Goal: Navigation & Orientation: Find specific page/section

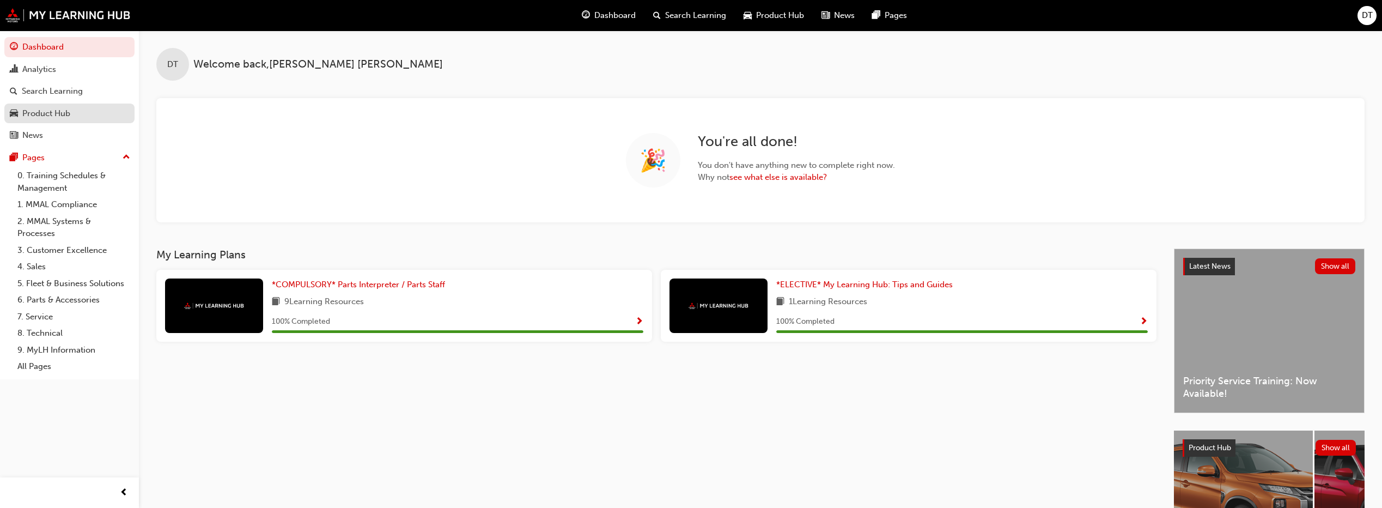
click at [91, 108] on div "Product Hub" at bounding box center [69, 114] width 119 height 14
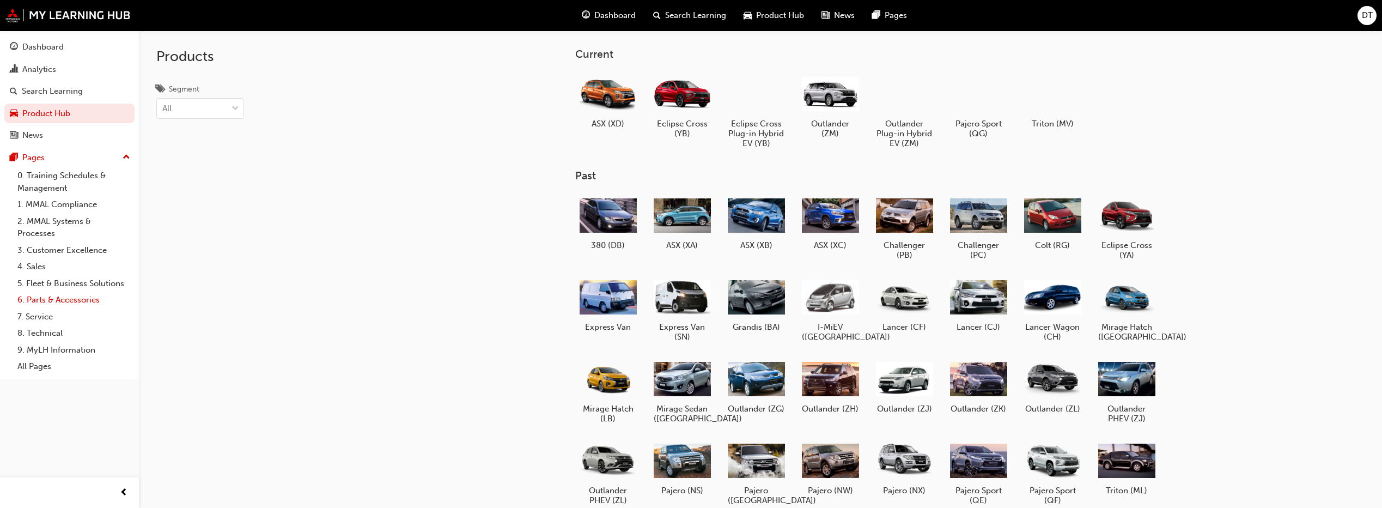
click at [82, 296] on link "6. Parts & Accessories" at bounding box center [73, 299] width 121 height 17
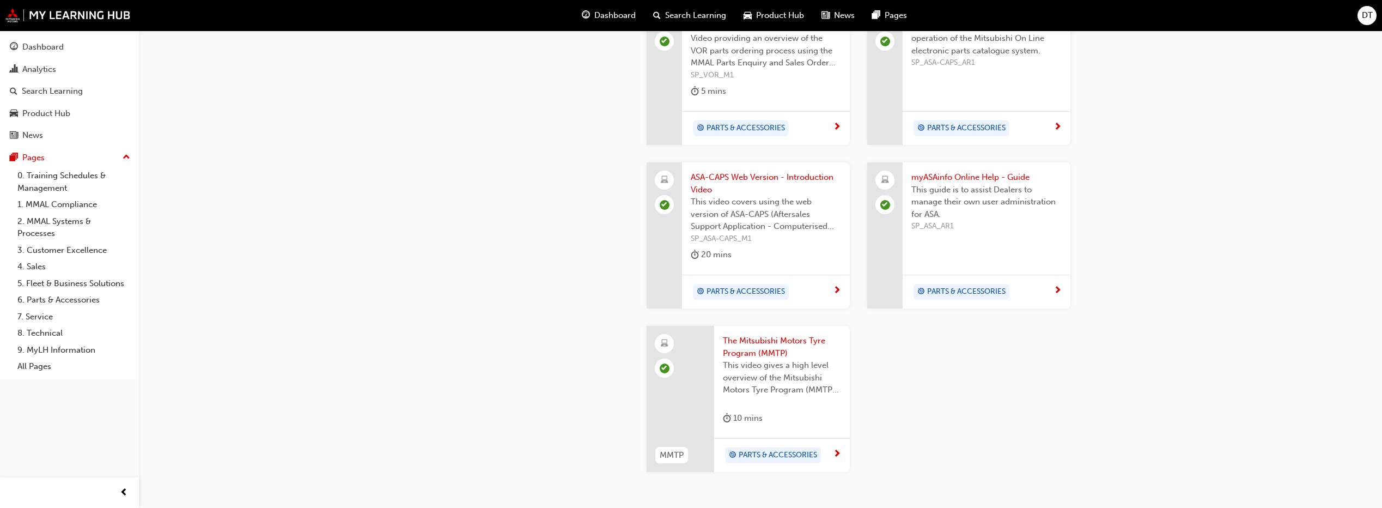
scroll to position [980, 0]
click at [40, 303] on link "6. Parts & Accessories" at bounding box center [73, 299] width 121 height 17
click at [63, 180] on link "0. Training Schedules & Management" at bounding box center [73, 181] width 121 height 29
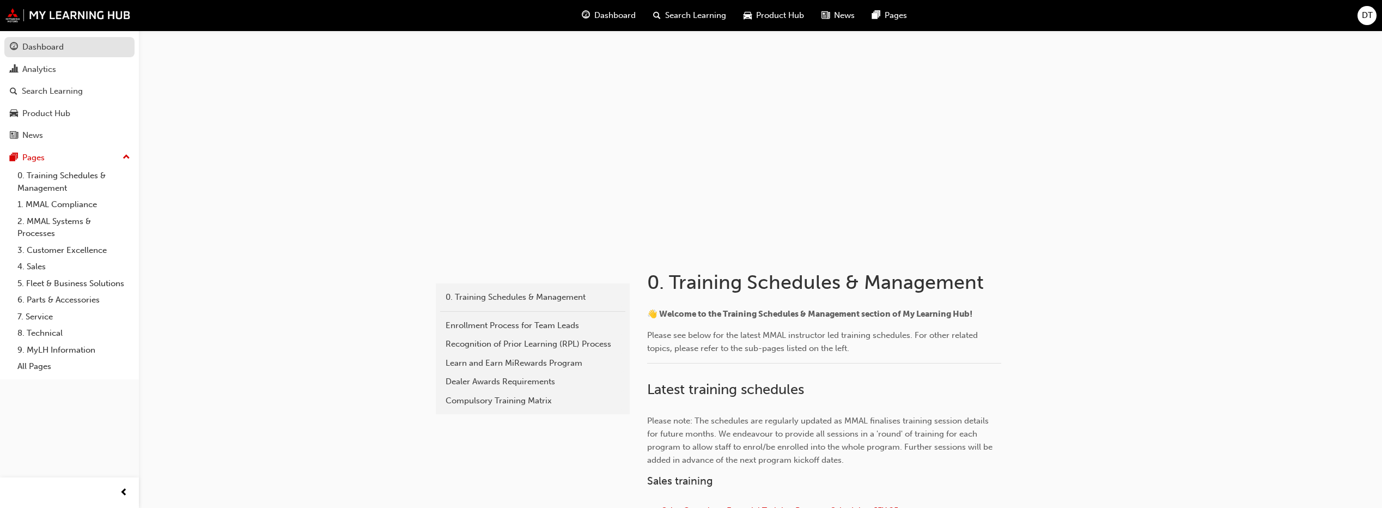
click at [77, 46] on div "Dashboard" at bounding box center [69, 47] width 119 height 14
